Goal: Task Accomplishment & Management: Use online tool/utility

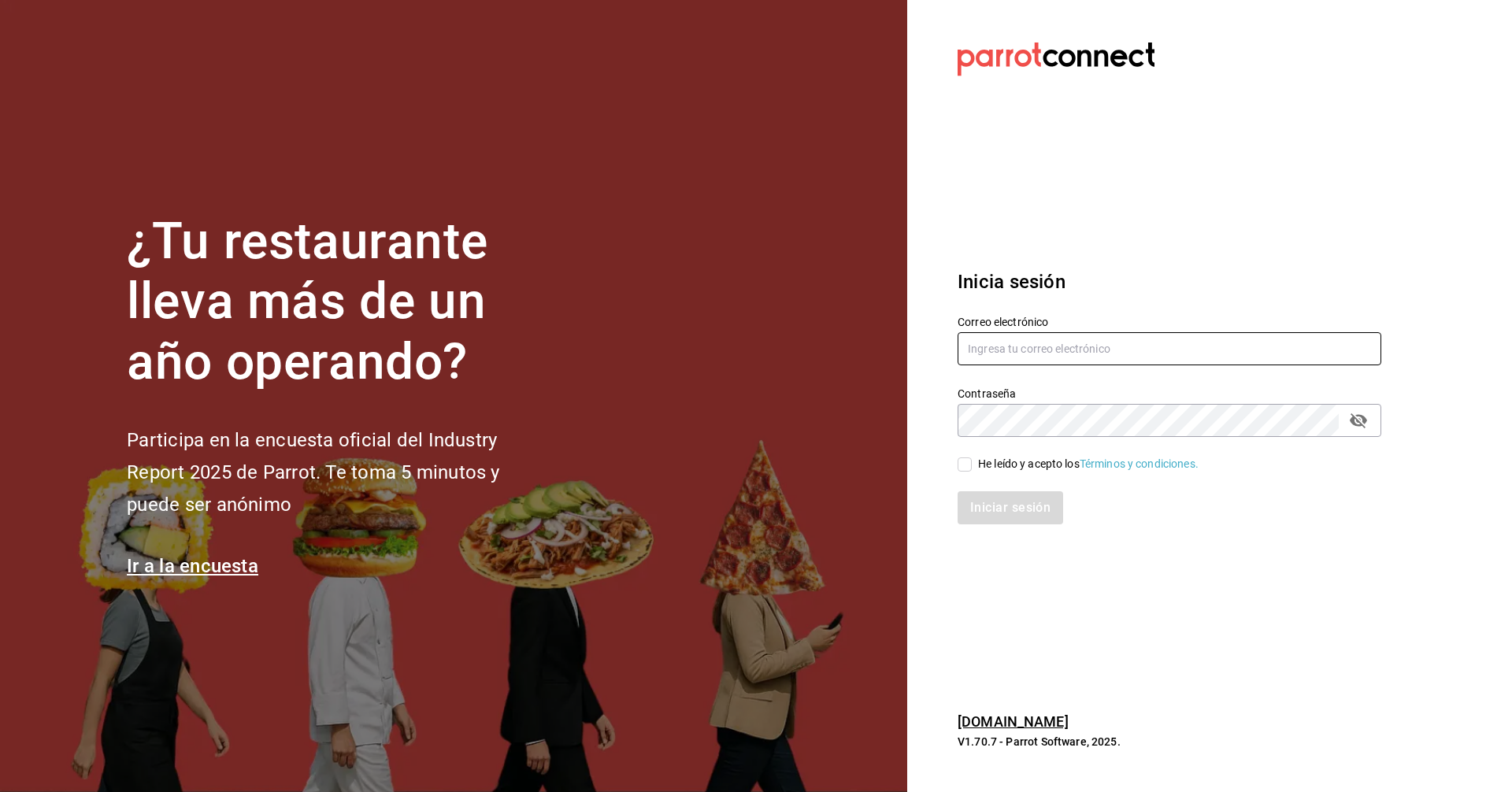
type input "[EMAIL_ADDRESS][PERSON_NAME][DOMAIN_NAME]"
click at [972, 461] on span "He leído y acepto los Términos y condiciones." at bounding box center [1085, 464] width 227 height 17
click at [972, 461] on input "He leído y acepto los Términos y condiciones." at bounding box center [965, 464] width 14 height 14
checkbox input "true"
click at [975, 507] on button "Iniciar sesión" at bounding box center [1012, 508] width 107 height 33
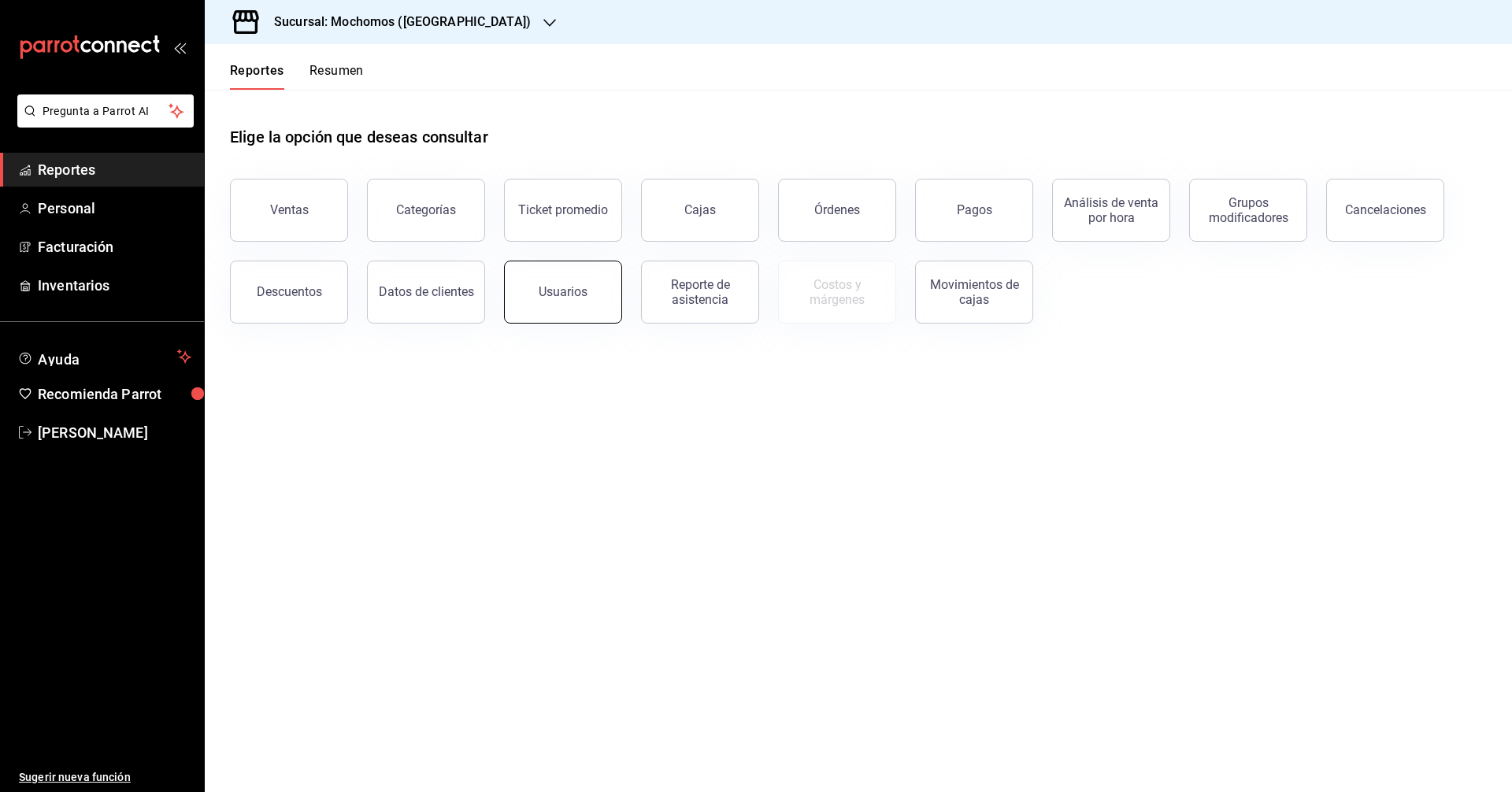
click at [581, 305] on button "Usuarios" at bounding box center [562, 292] width 118 height 63
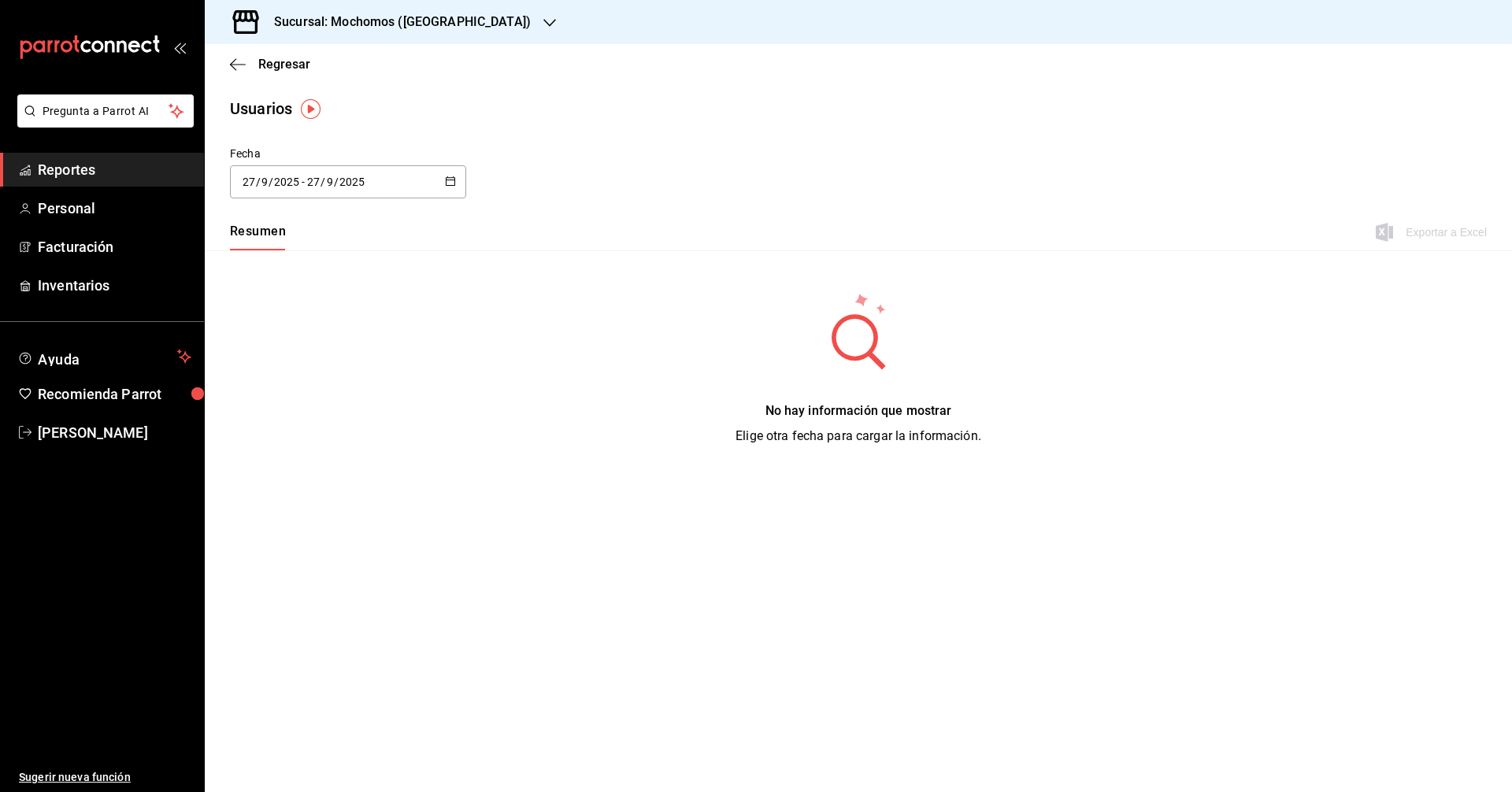
click at [450, 178] on icon "button" at bounding box center [450, 181] width 11 height 11
click at [313, 405] on li "Rango de fechas" at bounding box center [304, 409] width 149 height 36
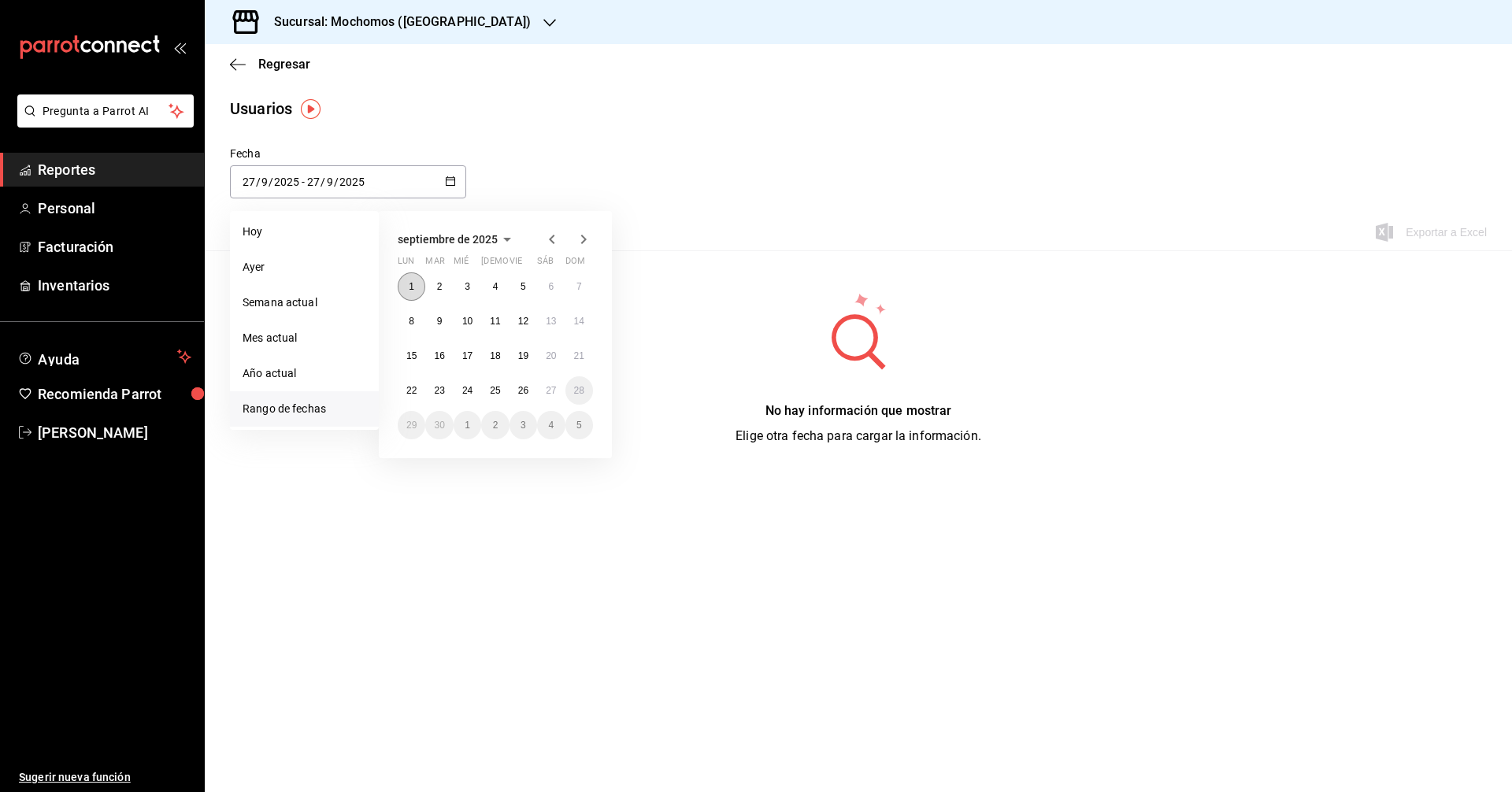
click at [420, 293] on button "1" at bounding box center [411, 286] width 27 height 28
click at [542, 397] on button "27" at bounding box center [550, 391] width 27 height 28
type input "2025-09-01"
type input "1"
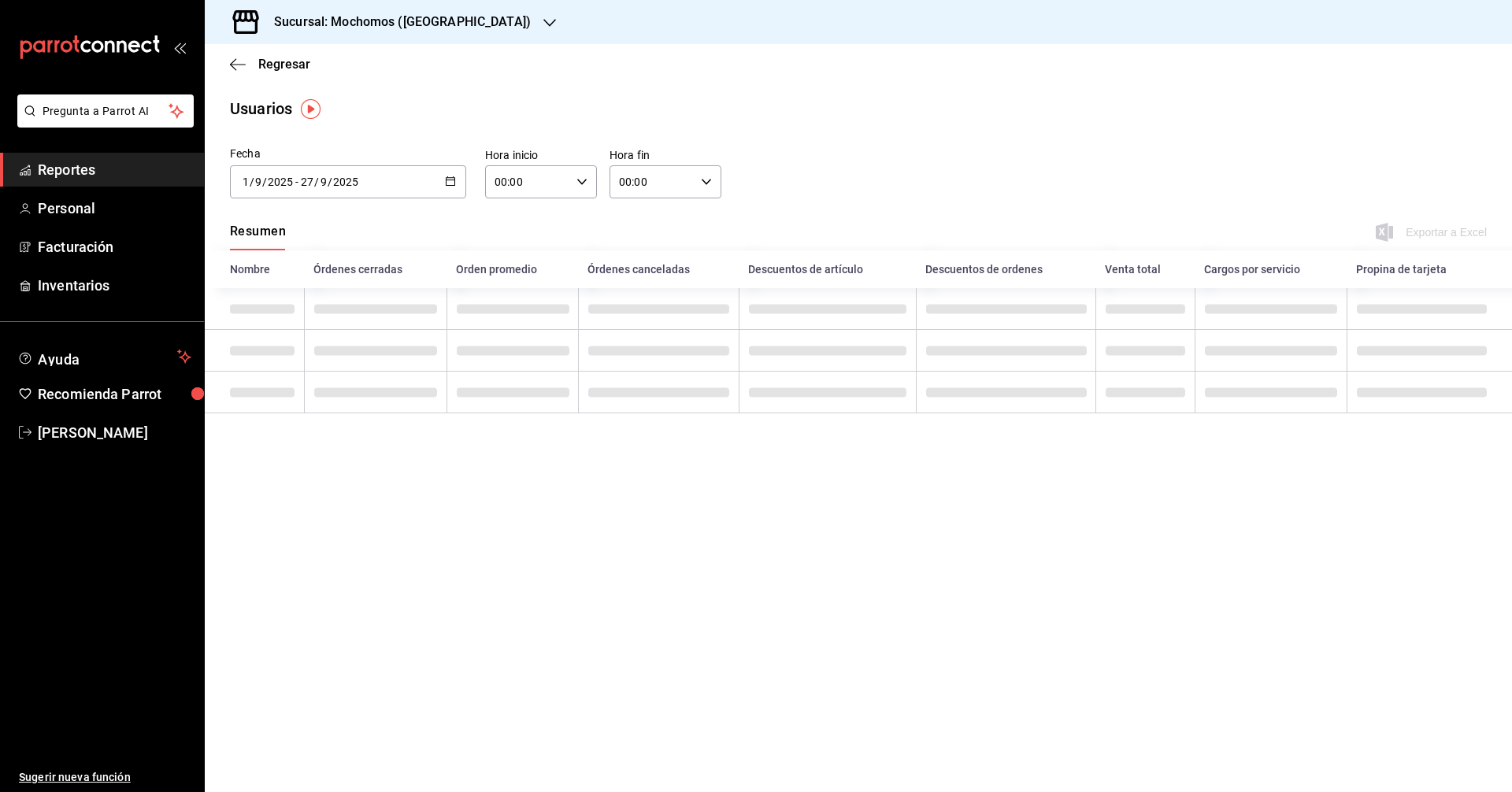
click at [578, 186] on icon "button" at bounding box center [582, 182] width 11 height 11
click at [516, 290] on span "05" at bounding box center [512, 291] width 31 height 12
type input "05:00"
click at [894, 208] on div at bounding box center [756, 396] width 1512 height 792
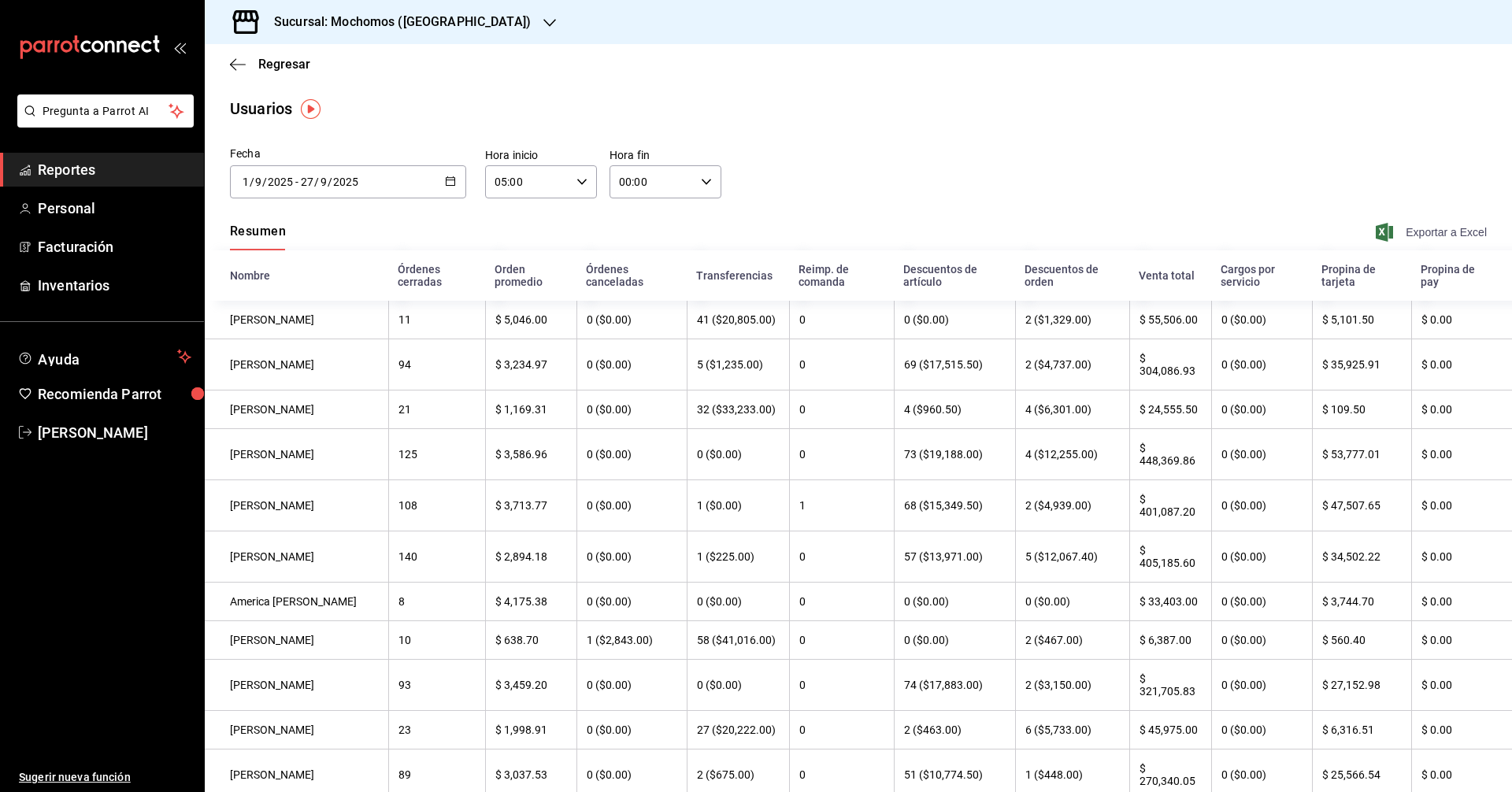
click at [1414, 226] on span "Exportar a Excel" at bounding box center [1433, 233] width 108 height 19
